Goal: Information Seeking & Learning: Learn about a topic

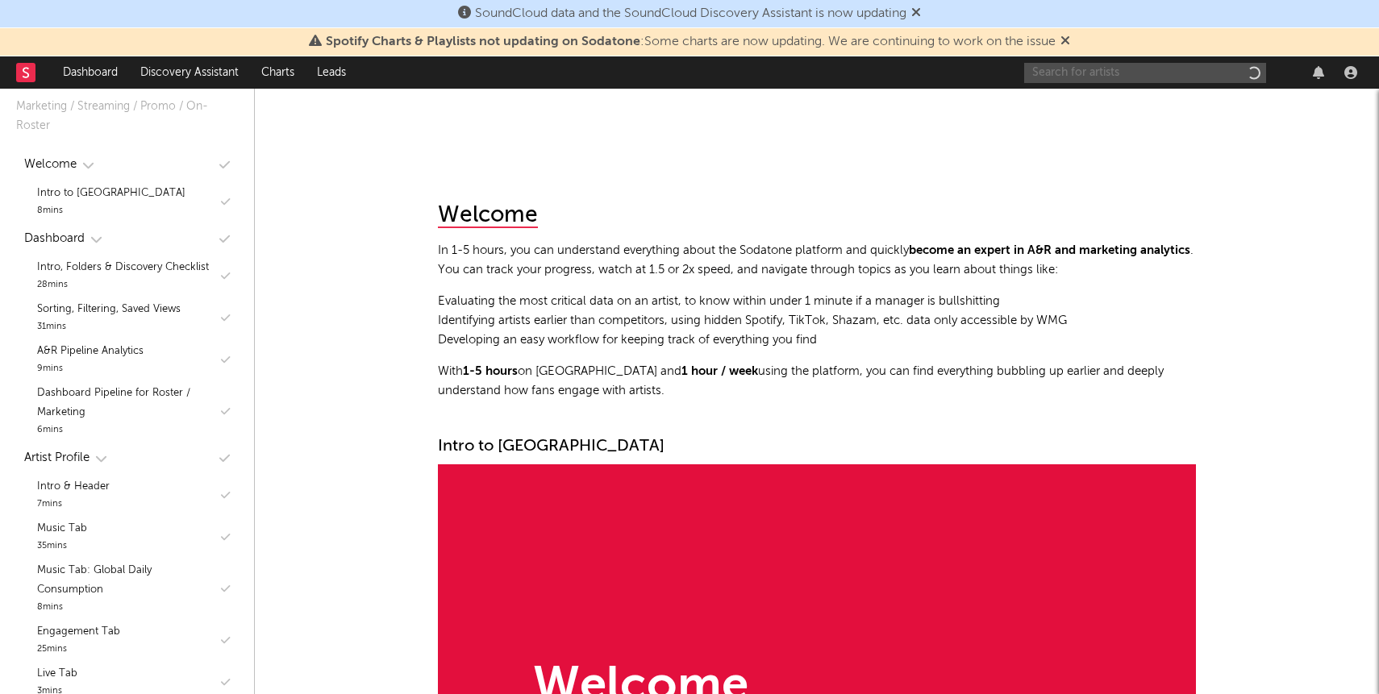
click at [1126, 77] on input "text" at bounding box center [1145, 73] width 242 height 20
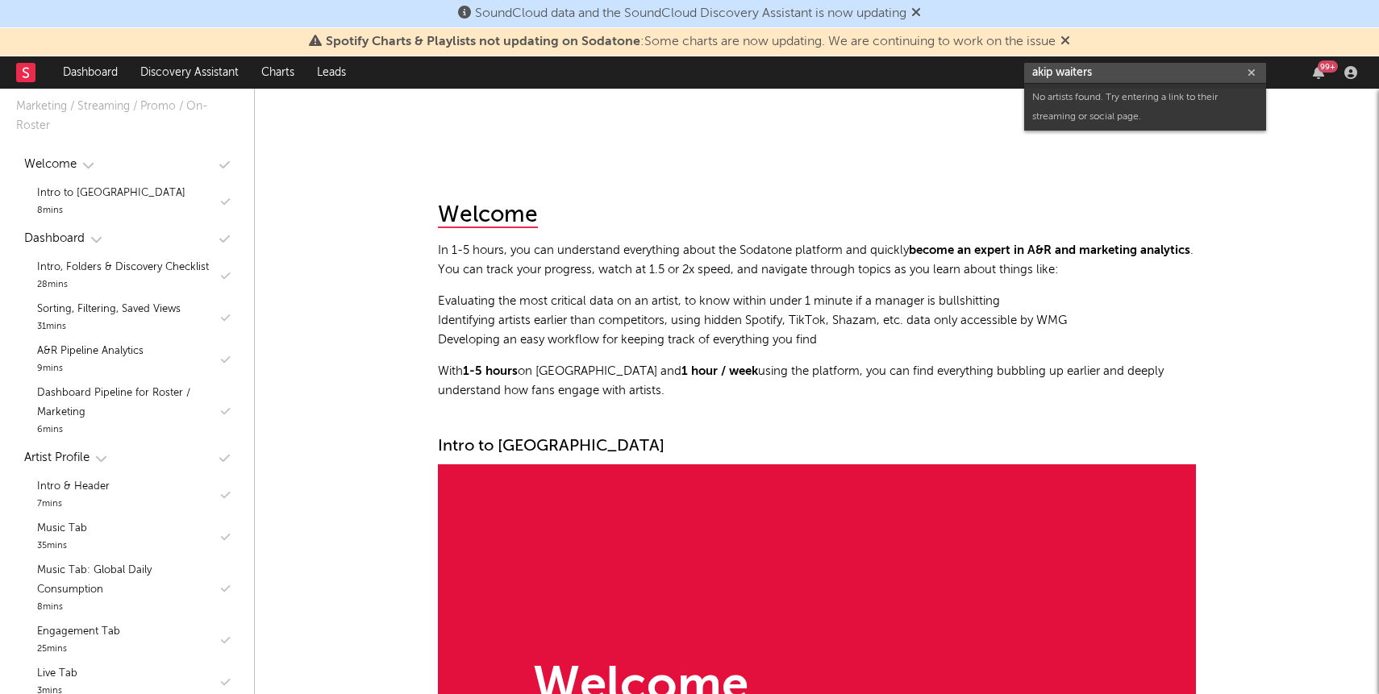
click at [1038, 72] on input "akip waiters" at bounding box center [1145, 73] width 242 height 20
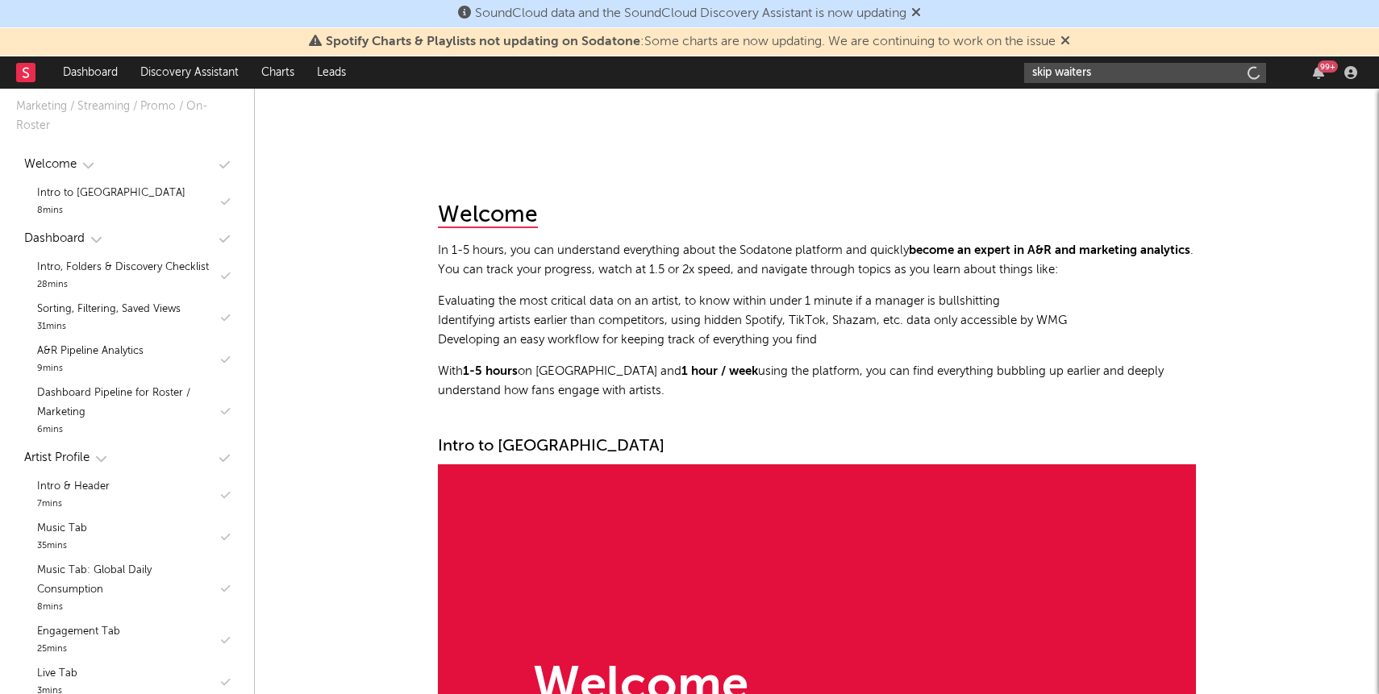
type input "skip waiters"
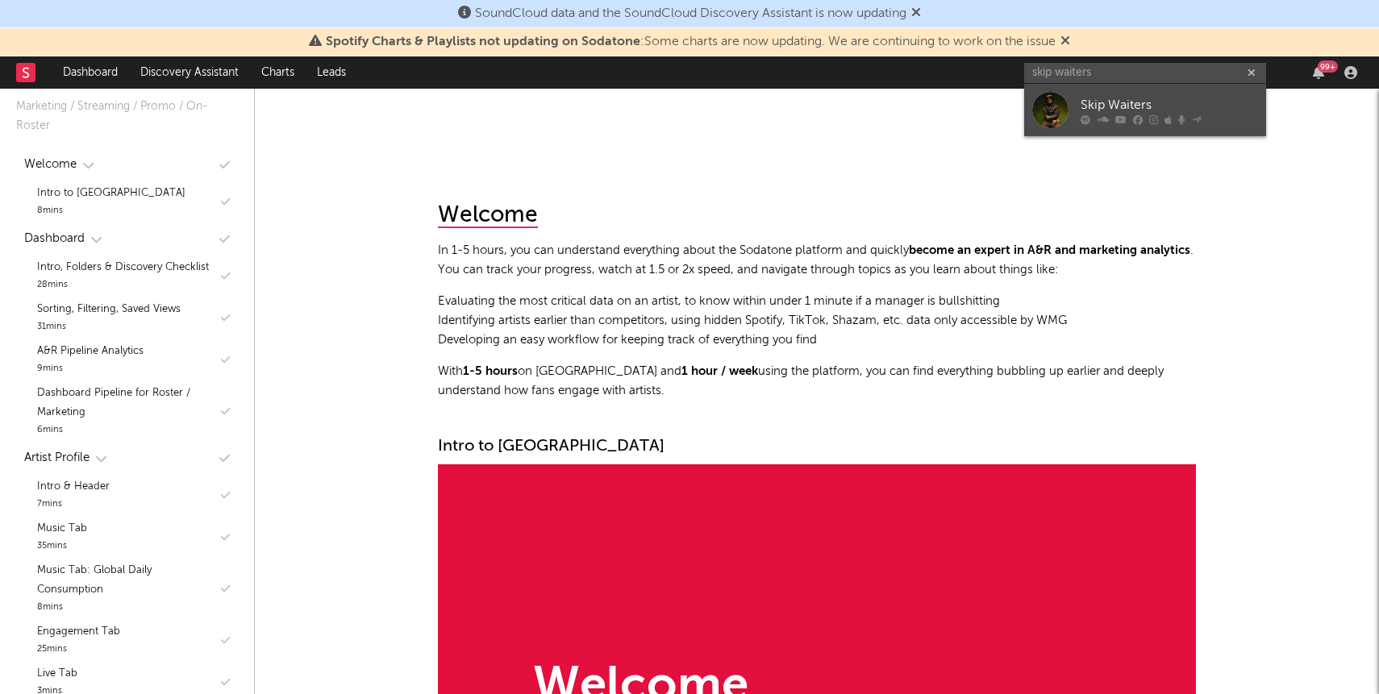
click at [1133, 95] on div "Skip Waiters" at bounding box center [1168, 104] width 177 height 19
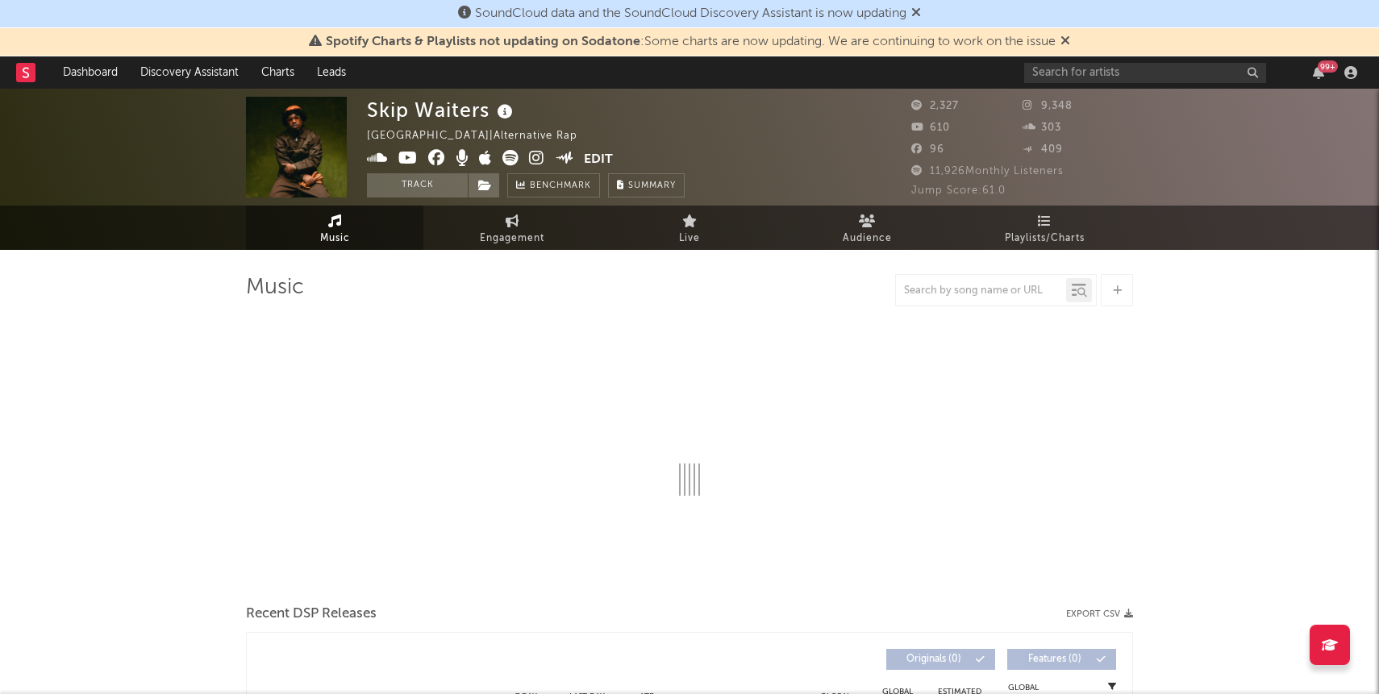
select select "6m"
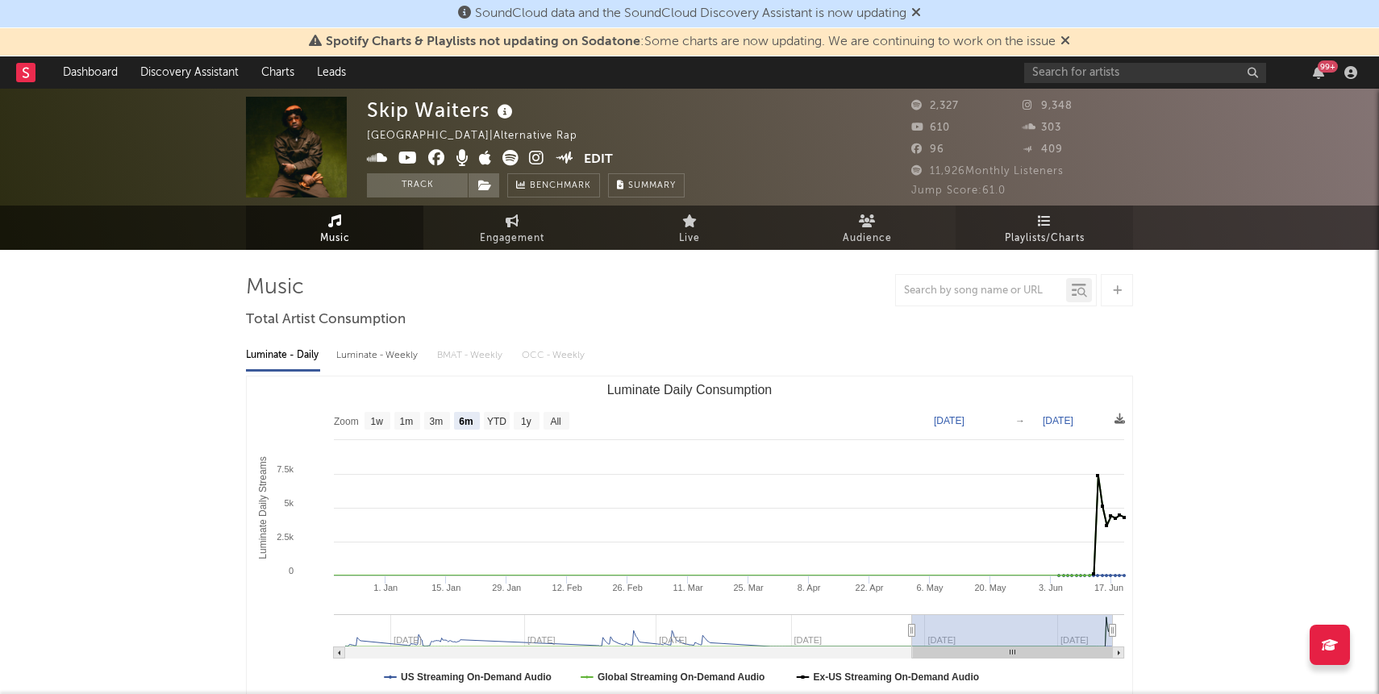
click at [1027, 244] on span "Playlists/Charts" at bounding box center [1045, 238] width 80 height 19
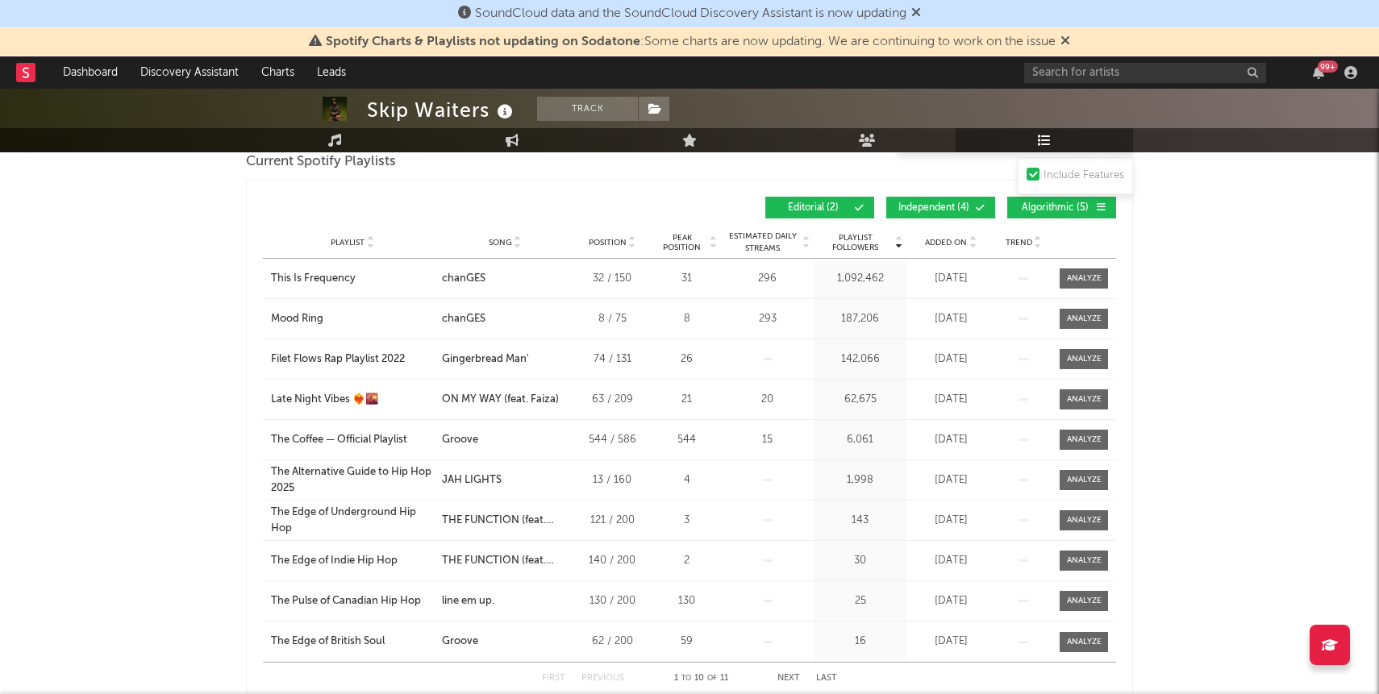
scroll to position [263, 0]
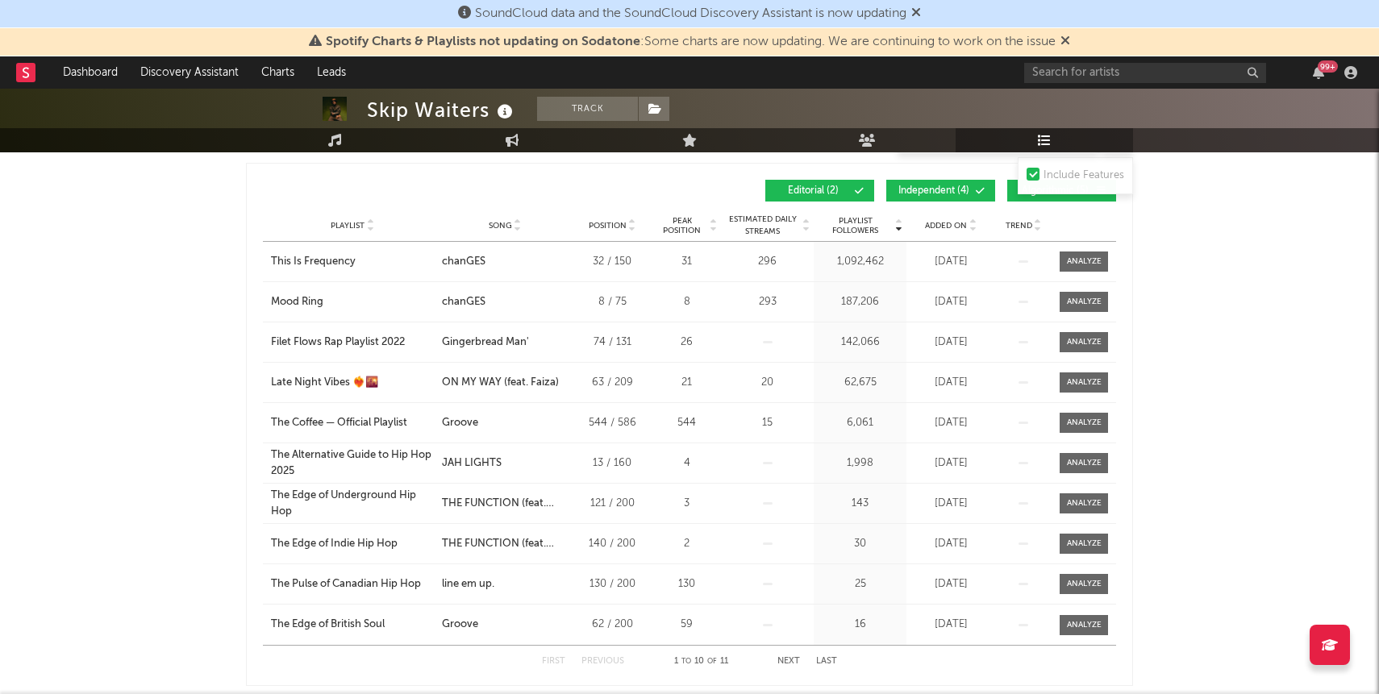
click at [944, 225] on span "Added On" at bounding box center [946, 226] width 42 height 10
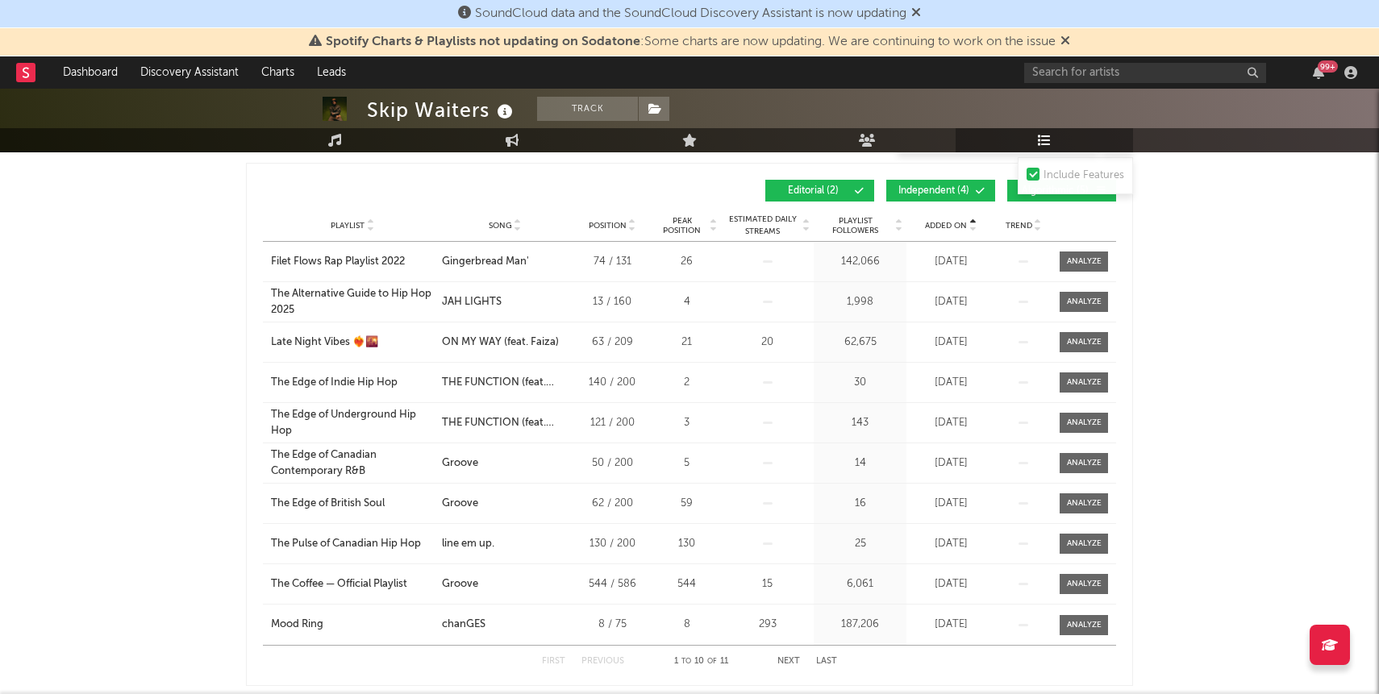
click at [944, 225] on span "Added On" at bounding box center [946, 226] width 42 height 10
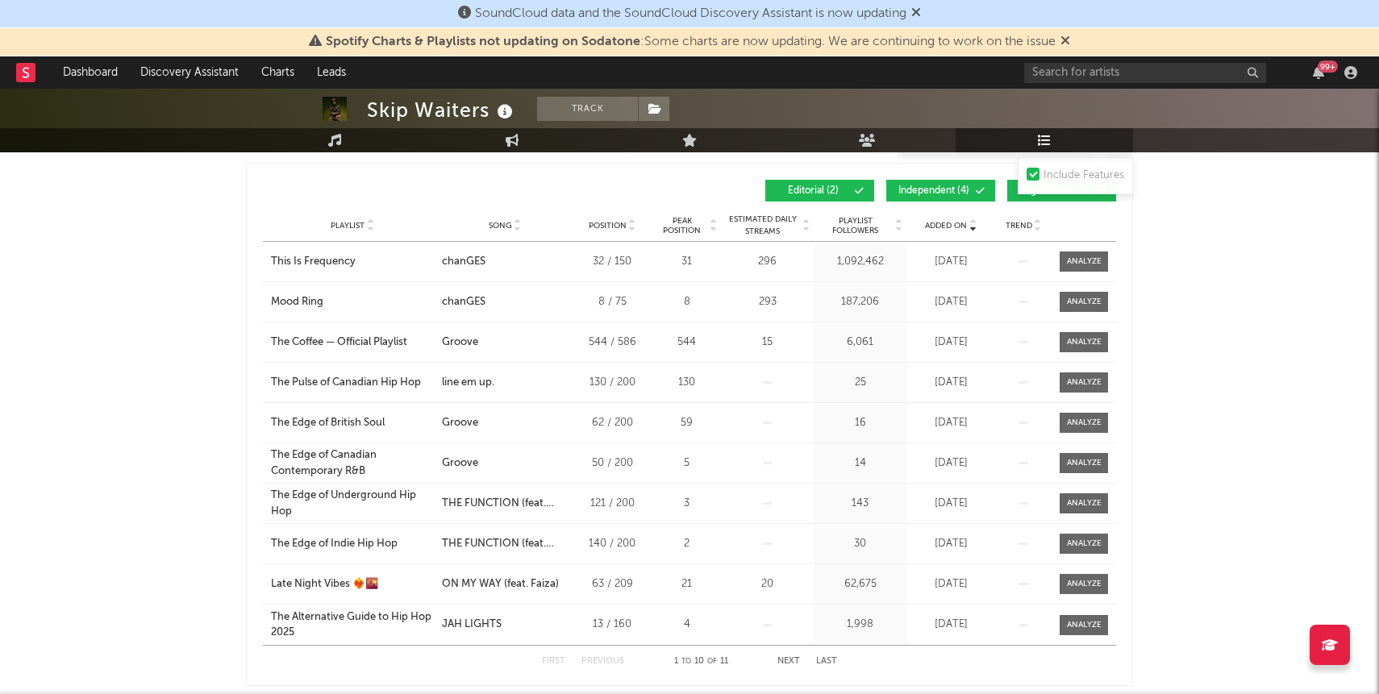
click at [997, 190] on div "Editorial ( 2 ) Independent ( 4 ) Algorithmic ( 5 )" at bounding box center [902, 191] width 427 height 22
click at [1006, 190] on div "Editorial ( 2 ) Independent ( 4 ) Algorithmic ( 5 )" at bounding box center [902, 191] width 427 height 22
click at [963, 189] on span "Independent ( 4 )" at bounding box center [934, 191] width 74 height 10
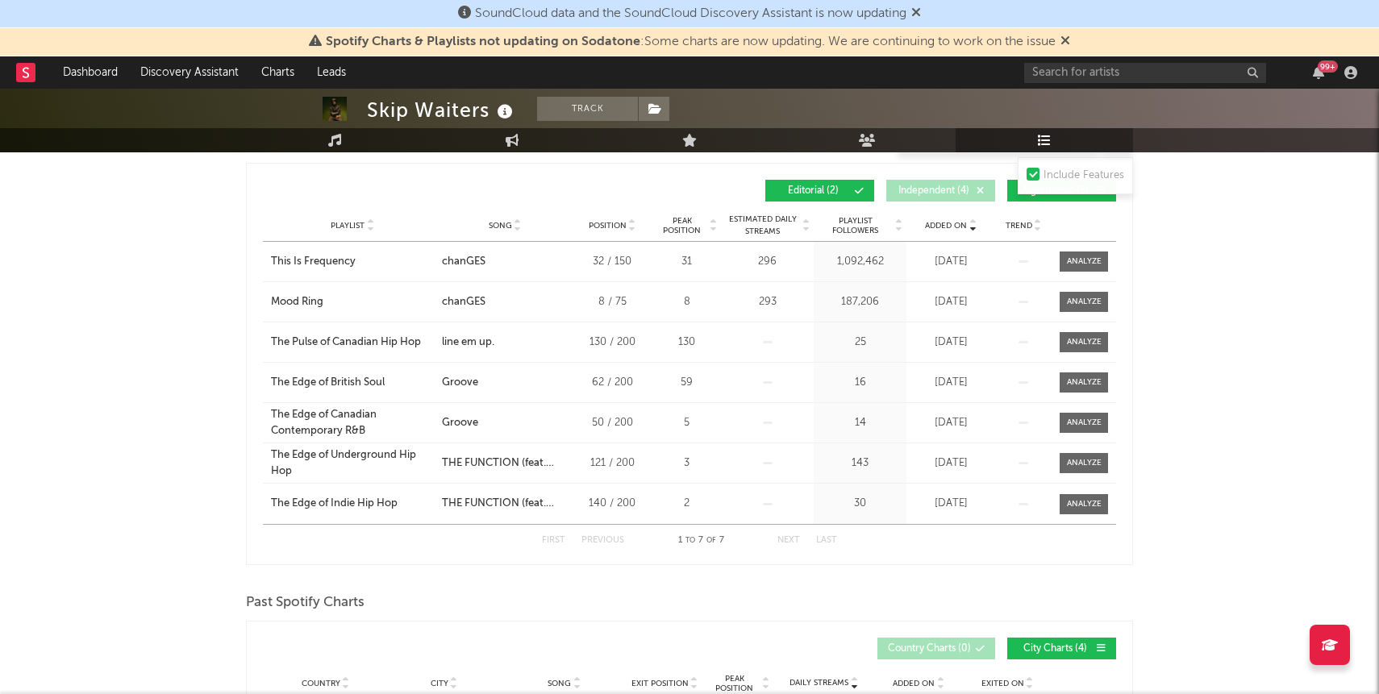
click at [1024, 199] on button "Algorithmic ( 5 )" at bounding box center [1061, 191] width 109 height 22
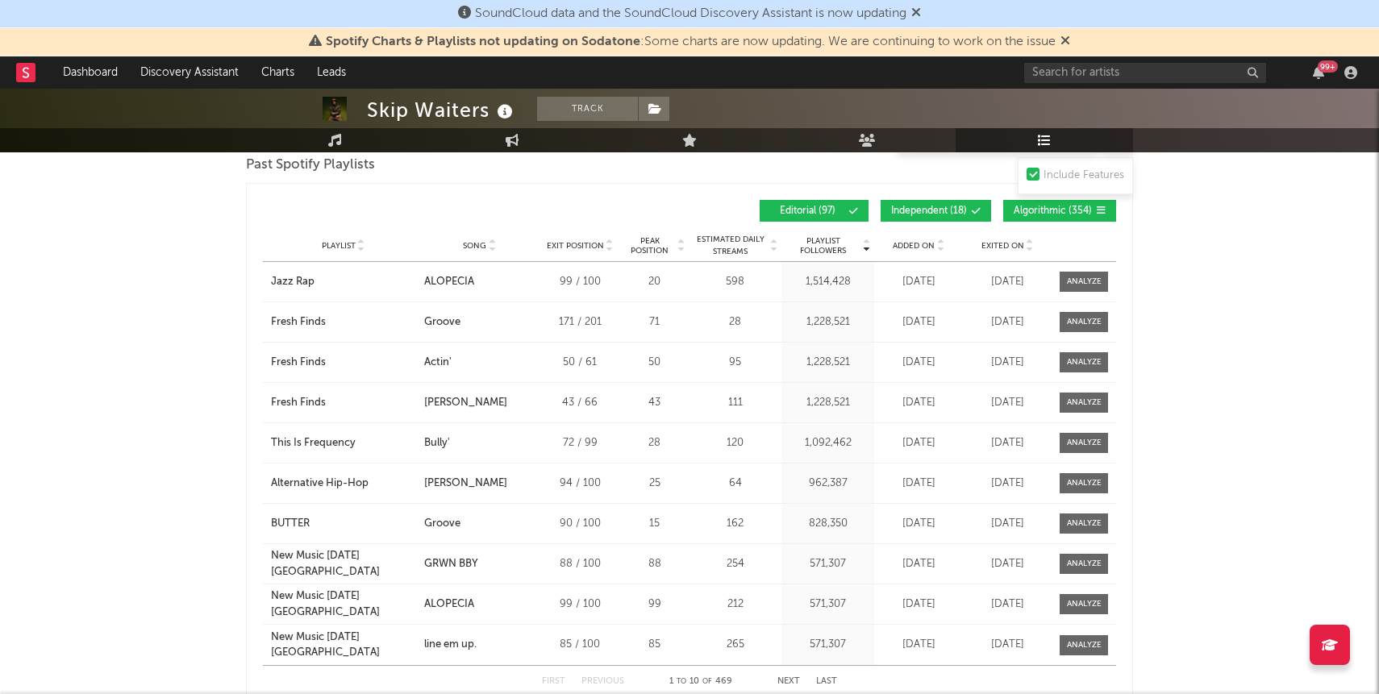
scroll to position [842, 0]
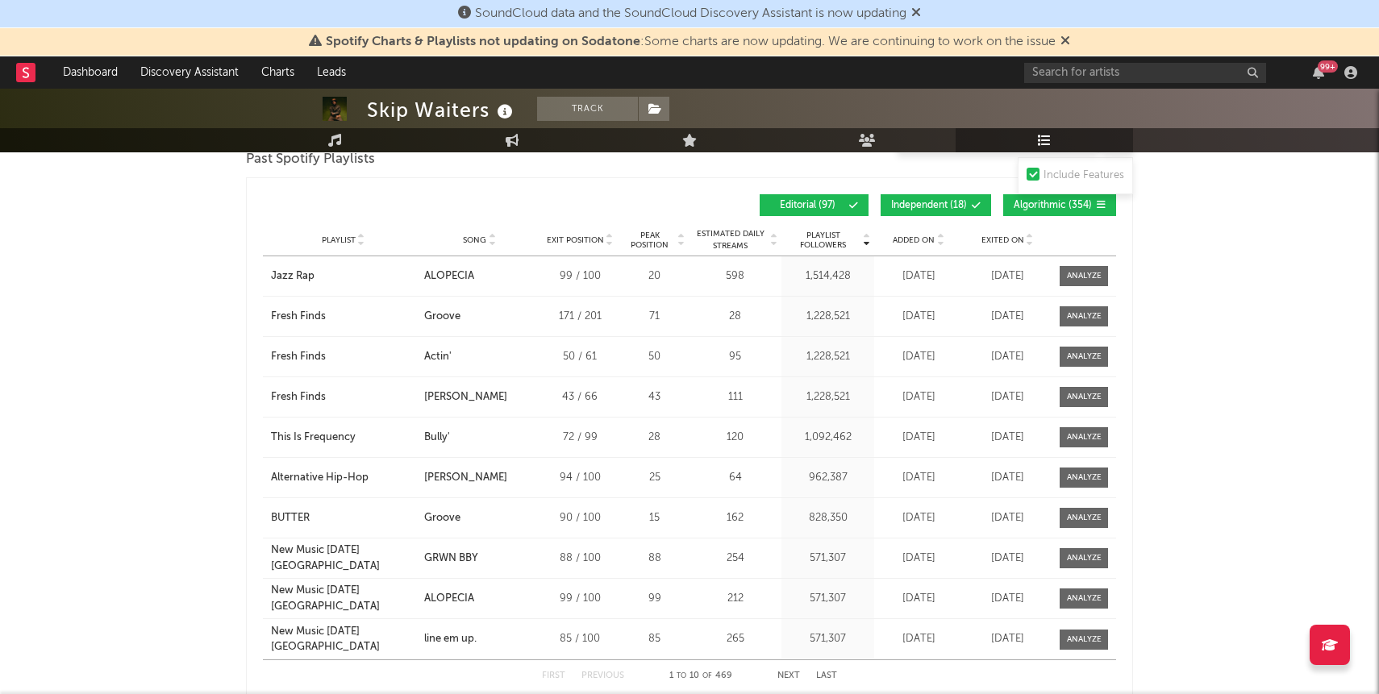
click at [1024, 195] on button "Algorithmic ( 354 )" at bounding box center [1059, 205] width 113 height 22
click at [959, 196] on button "Independent ( 18 )" at bounding box center [935, 205] width 110 height 22
click at [989, 239] on span "Exited On" at bounding box center [1002, 240] width 43 height 10
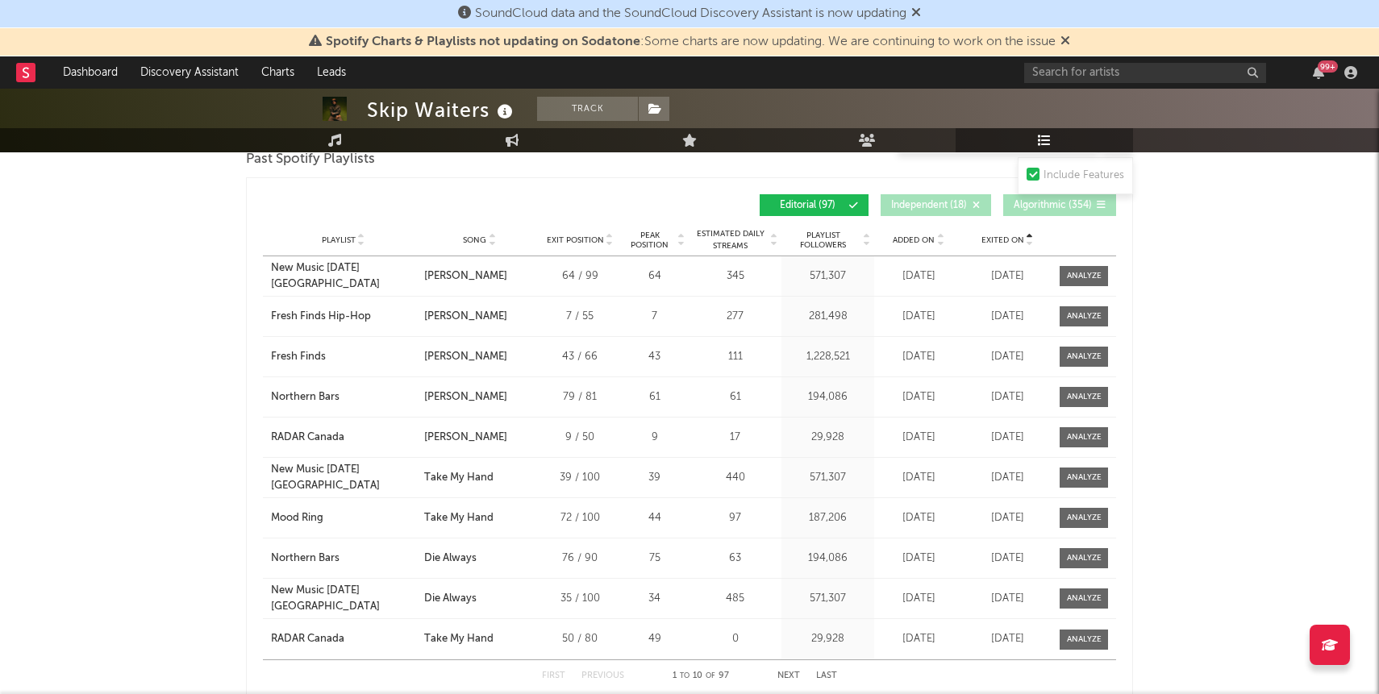
click at [989, 239] on span "Exited On" at bounding box center [1002, 240] width 43 height 10
click at [906, 239] on span "Added On" at bounding box center [914, 240] width 42 height 10
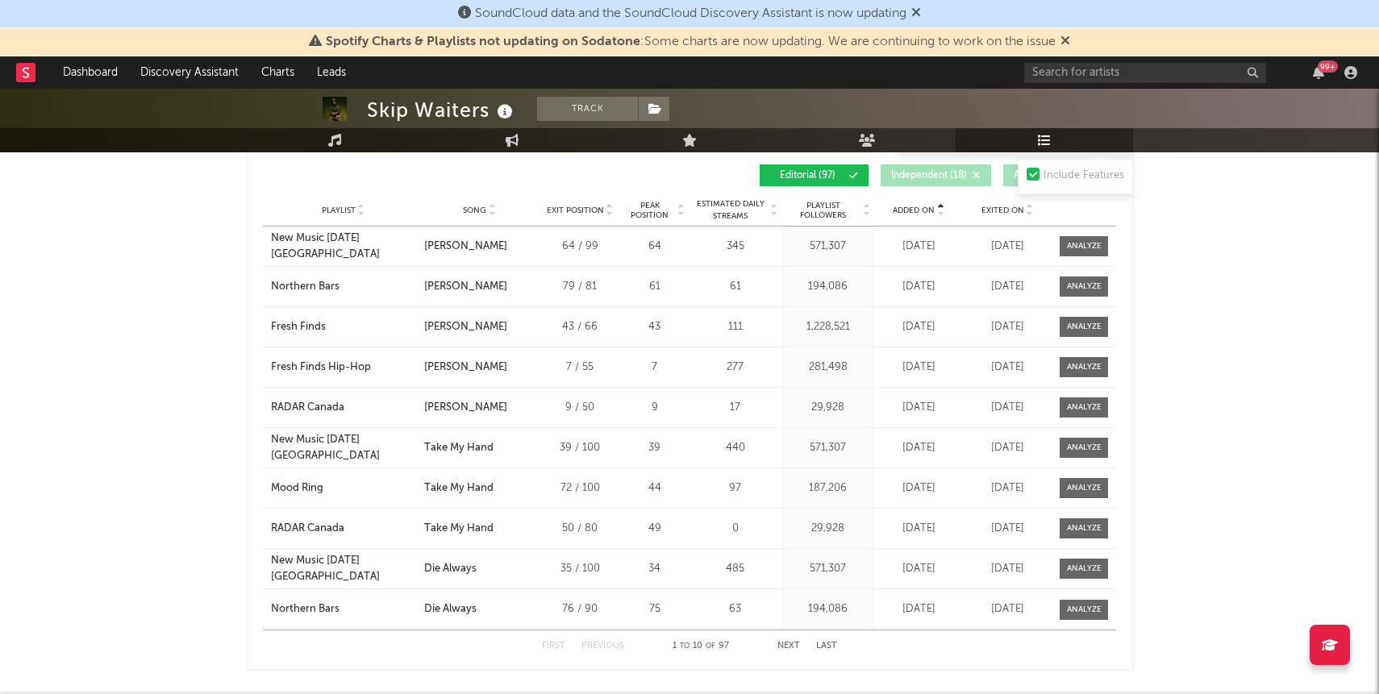
scroll to position [879, 0]
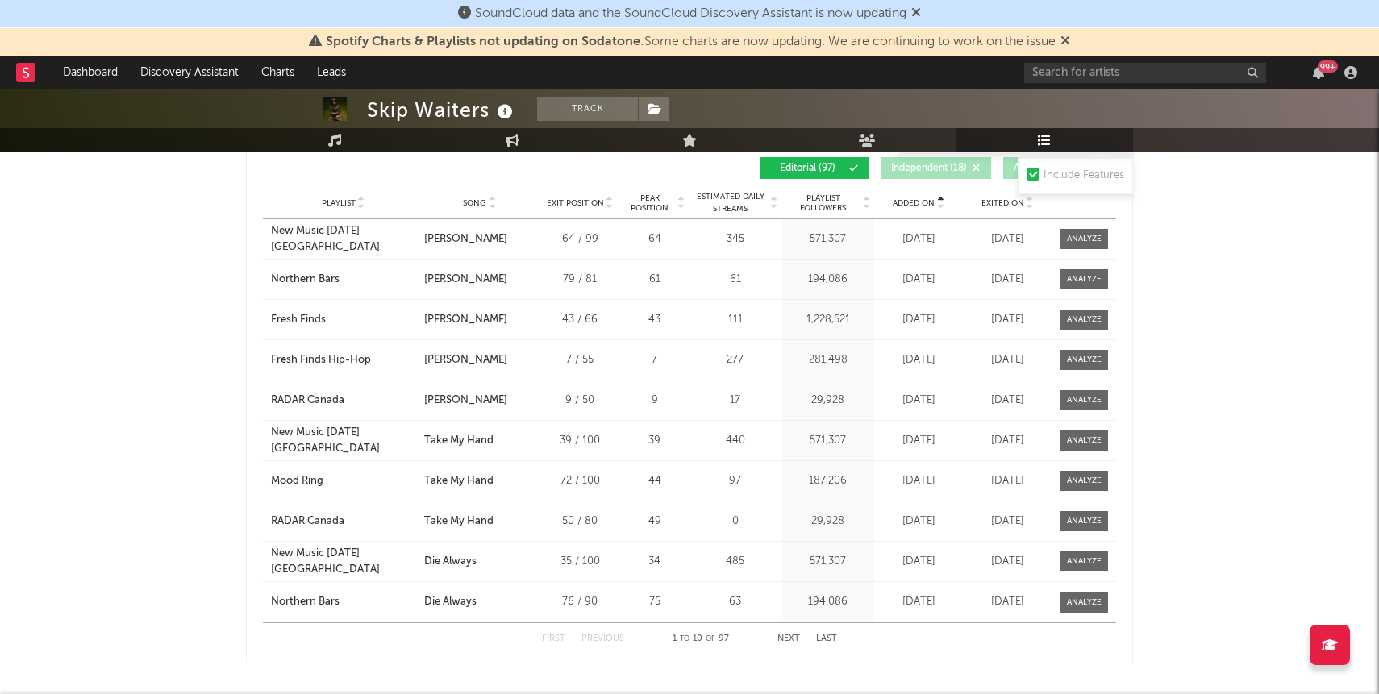
click at [792, 637] on button "Next" at bounding box center [788, 639] width 23 height 9
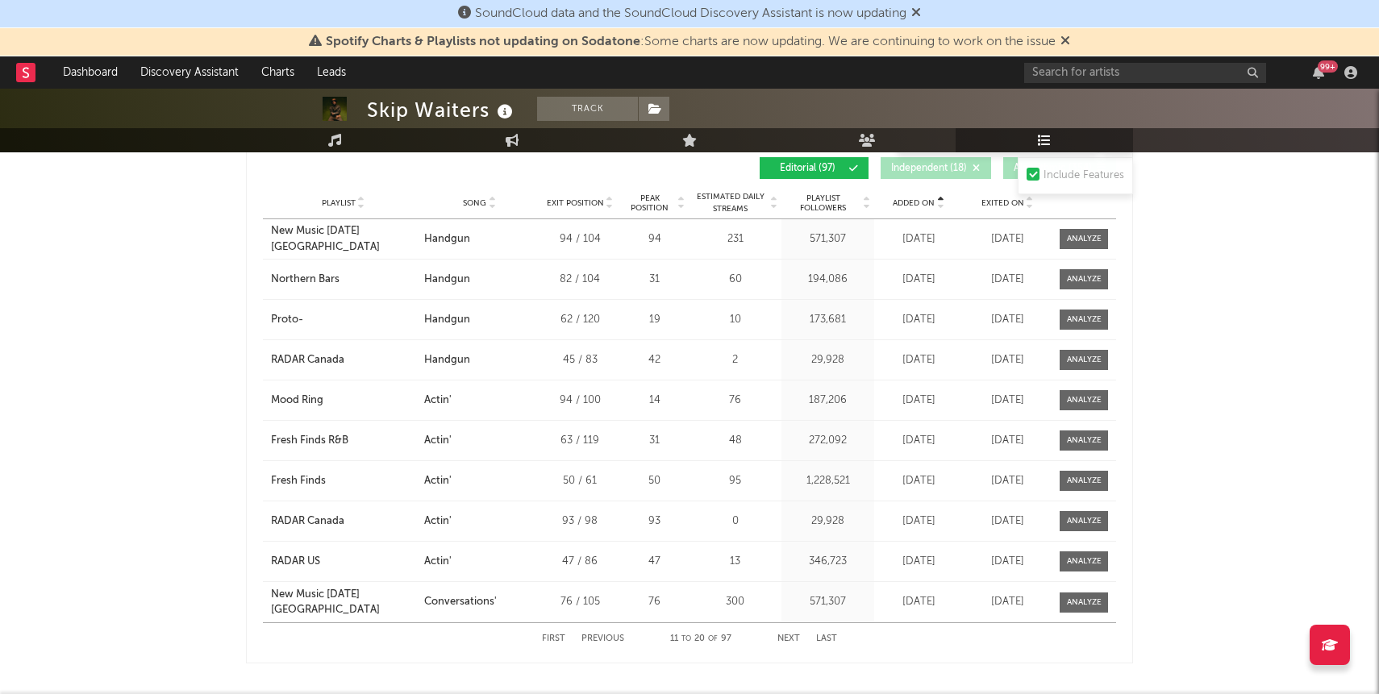
click at [792, 637] on button "Next" at bounding box center [788, 639] width 23 height 9
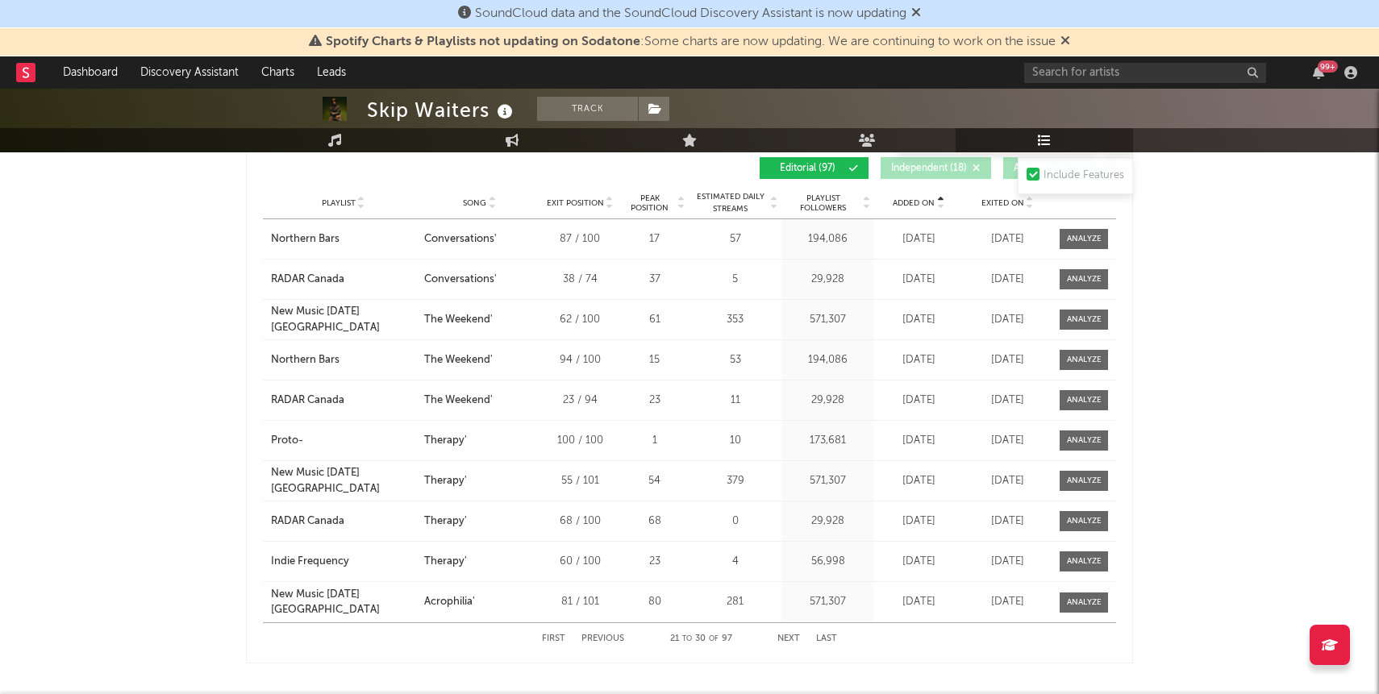
click at [792, 637] on button "Next" at bounding box center [788, 639] width 23 height 9
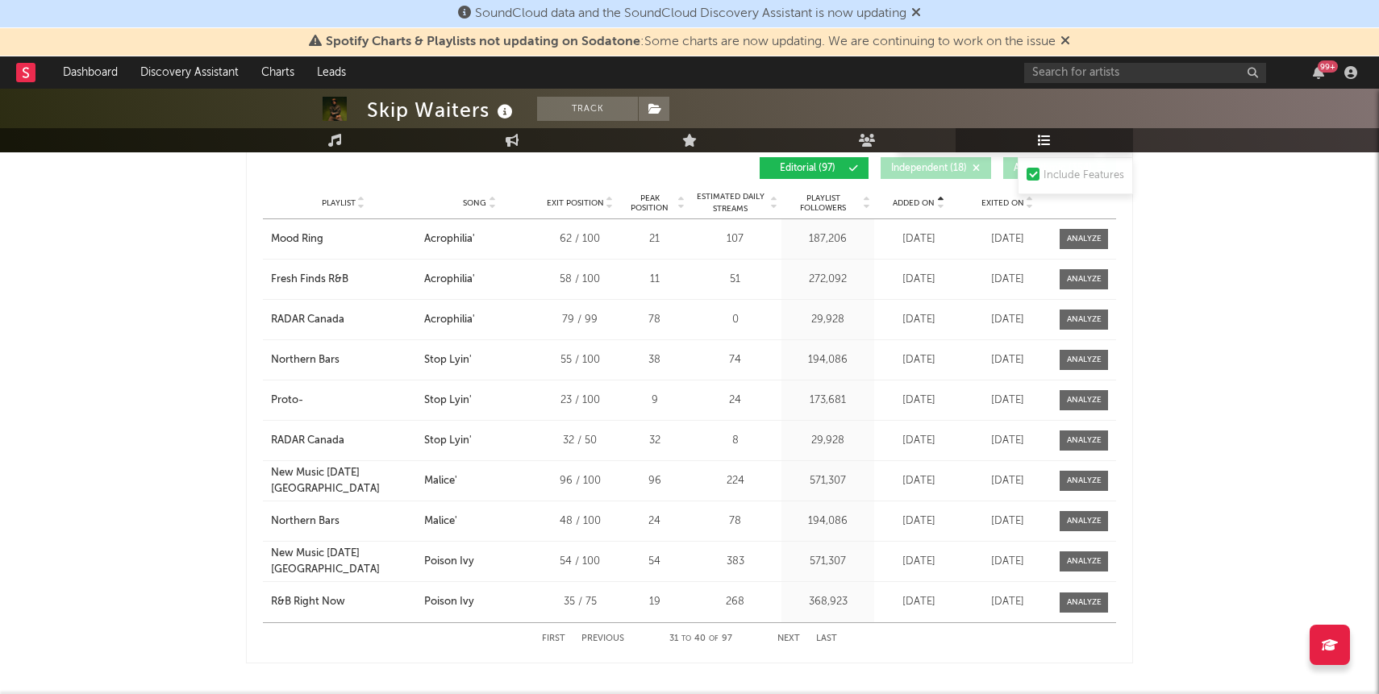
click at [792, 638] on button "Next" at bounding box center [788, 639] width 23 height 9
